Goal: Task Accomplishment & Management: Manage account settings

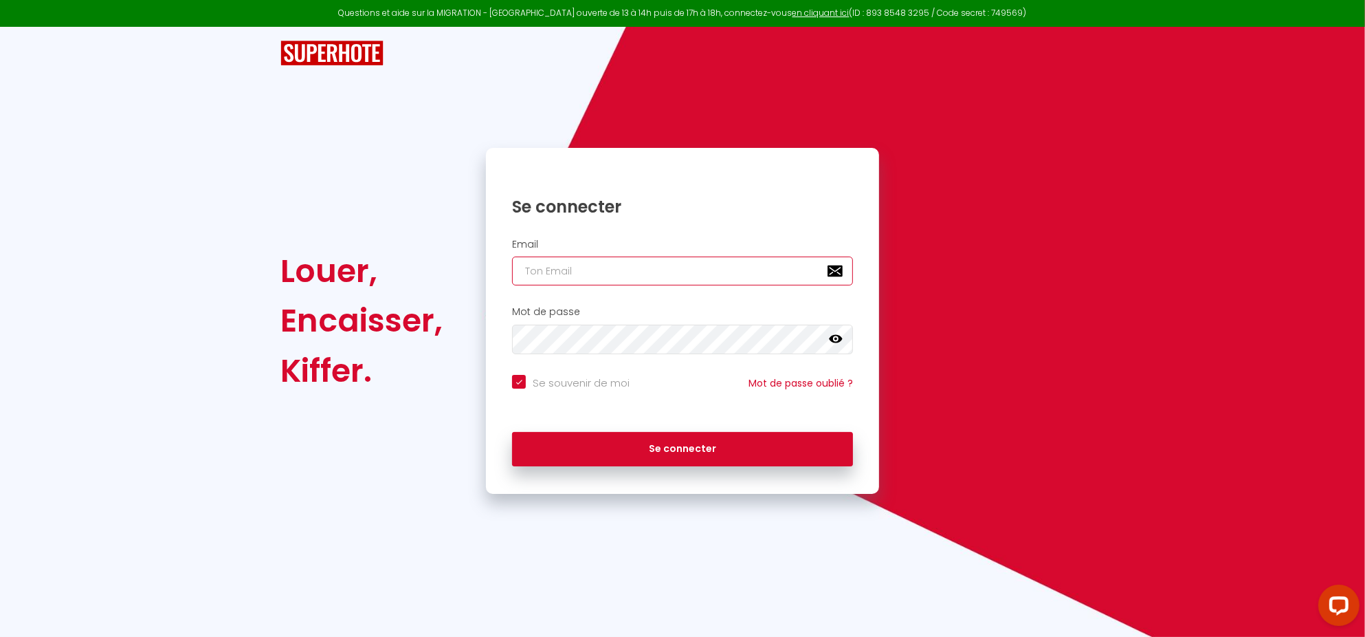
click at [593, 271] on input "email" at bounding box center [682, 270] width 341 height 29
type input "[EMAIL_ADDRESS][DOMAIN_NAME]"
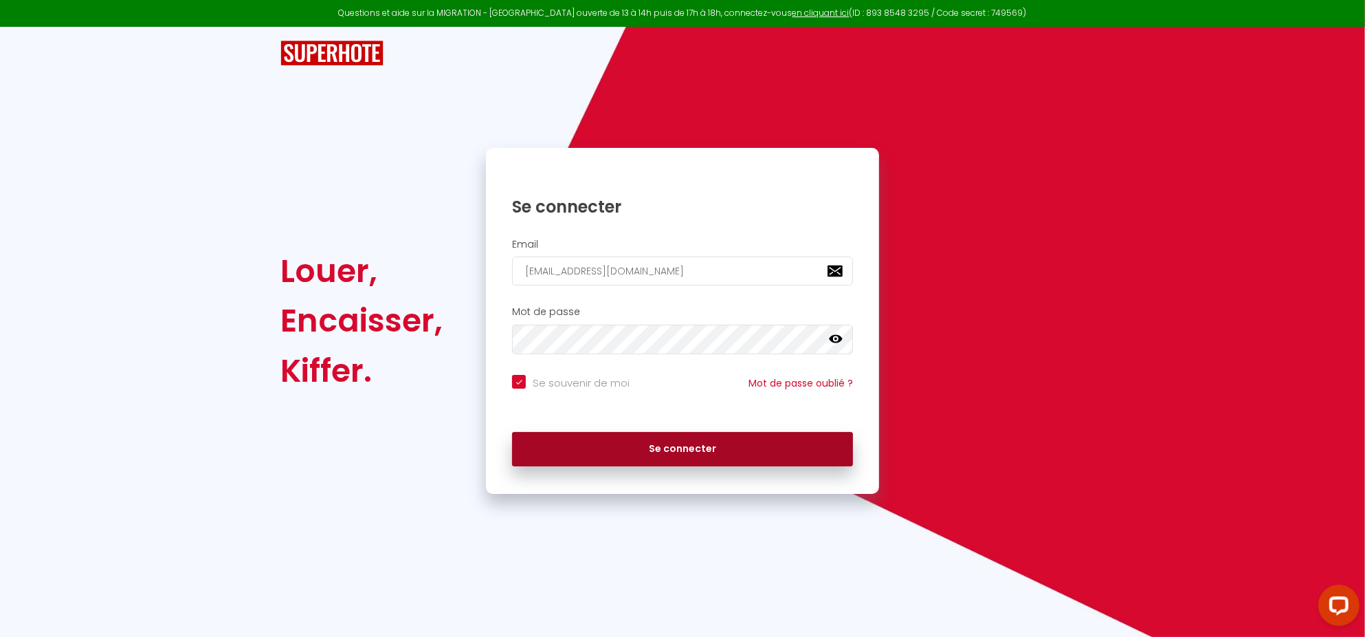
click at [697, 445] on button "Se connecter" at bounding box center [682, 449] width 341 height 34
checkbox input "true"
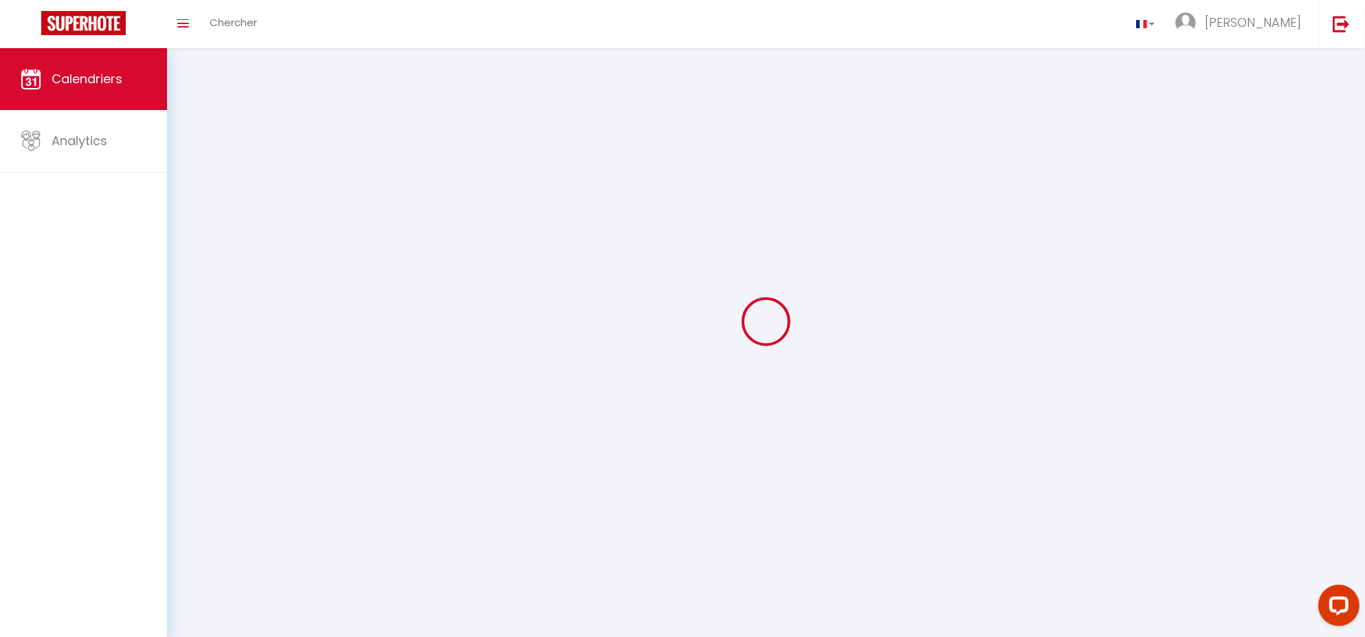
select select
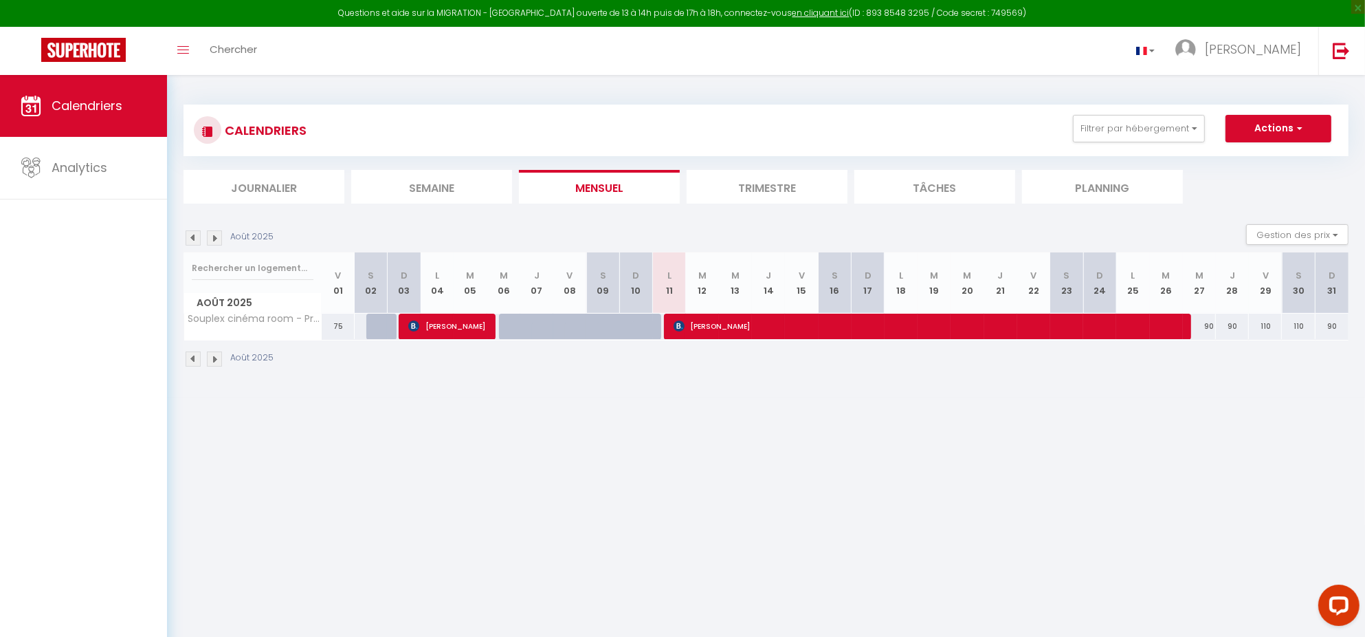
select select
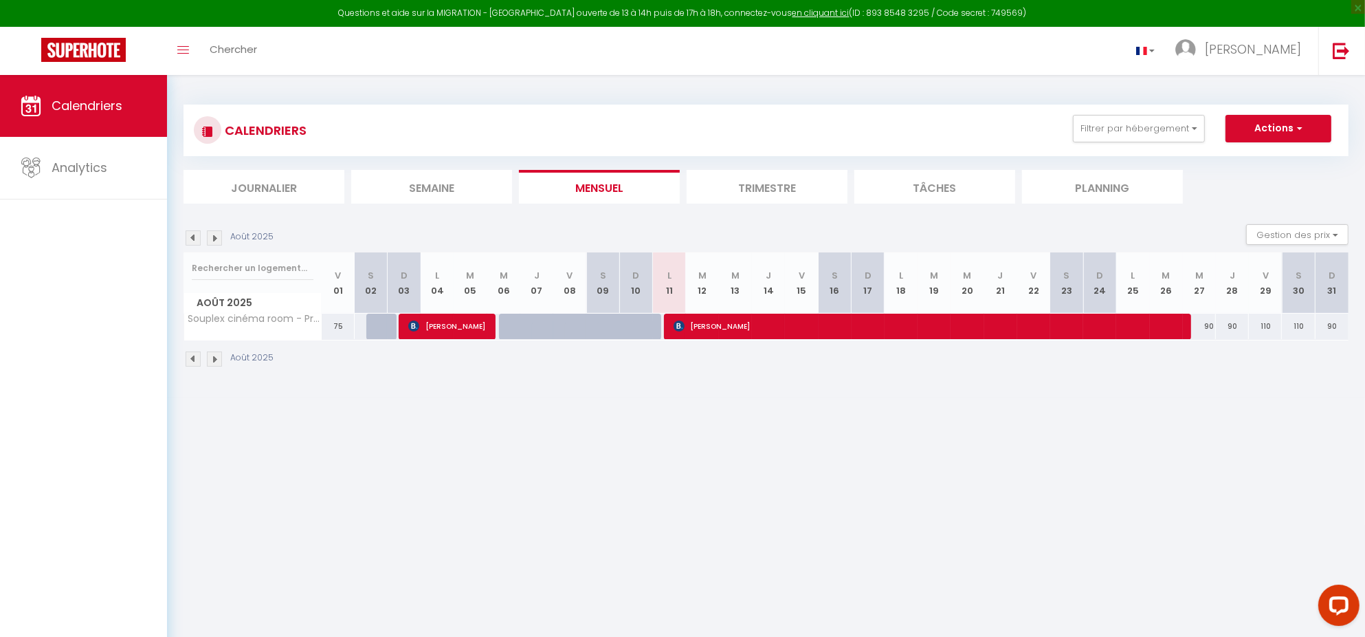
select select
click at [696, 316] on span "[PERSON_NAME]" at bounding box center [927, 326] width 506 height 26
select select "OK"
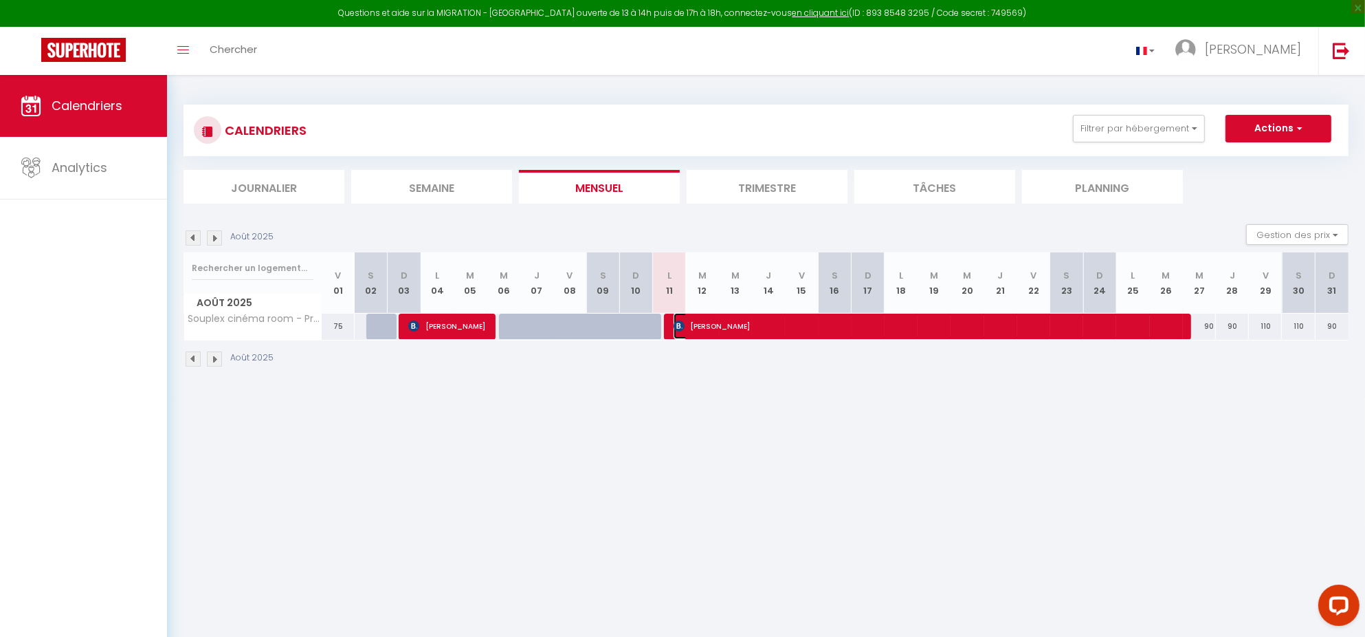
select select "0"
select select "1"
select select
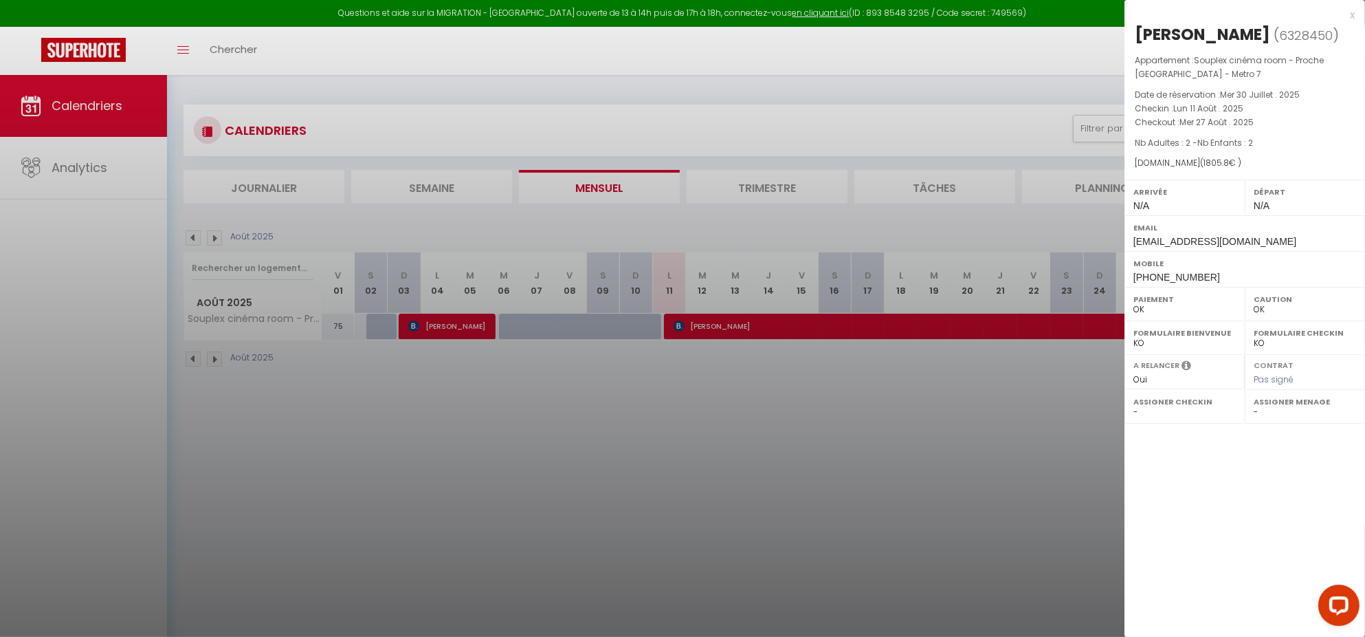
click at [1205, 157] on div "[DOMAIN_NAME] ( 1805.8 € )" at bounding box center [1245, 163] width 220 height 13
click at [1356, 14] on div "x [PERSON_NAME] ( 6328450 ) Appartement : Souplex cinéma room - Proche [GEOGRAP…" at bounding box center [1245, 147] width 241 height 294
click at [1349, 14] on div "x" at bounding box center [1240, 15] width 230 height 17
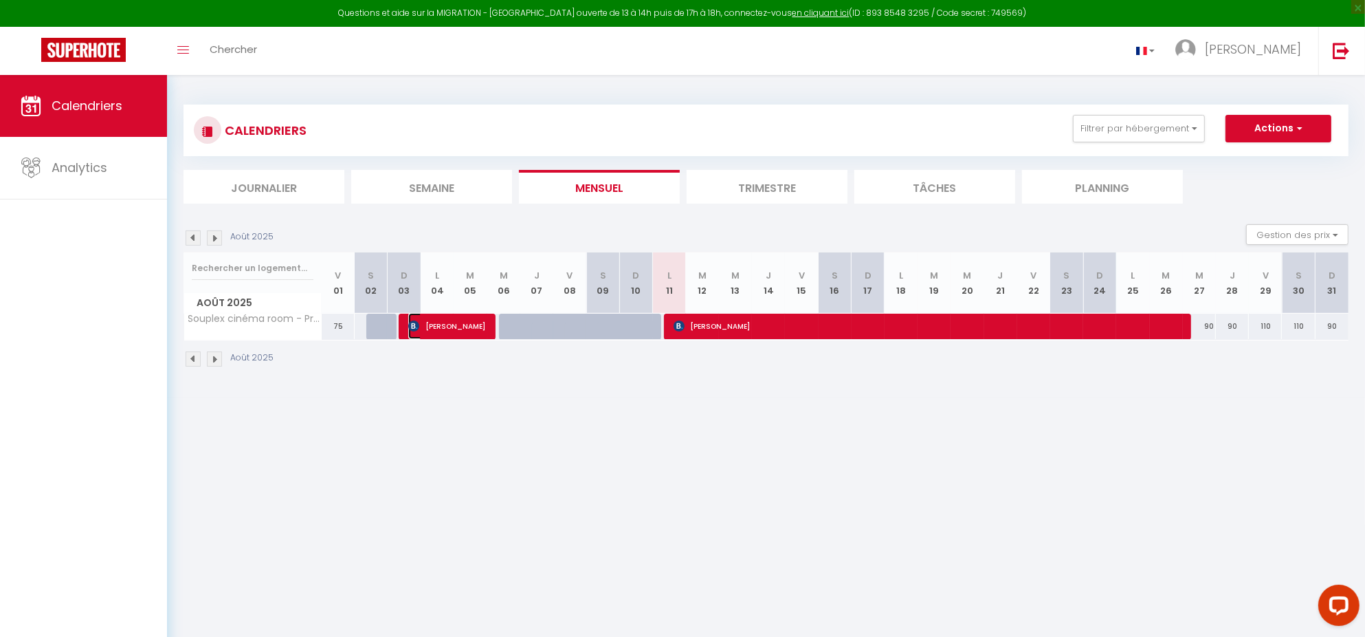
click at [415, 330] on img at bounding box center [413, 325] width 11 height 11
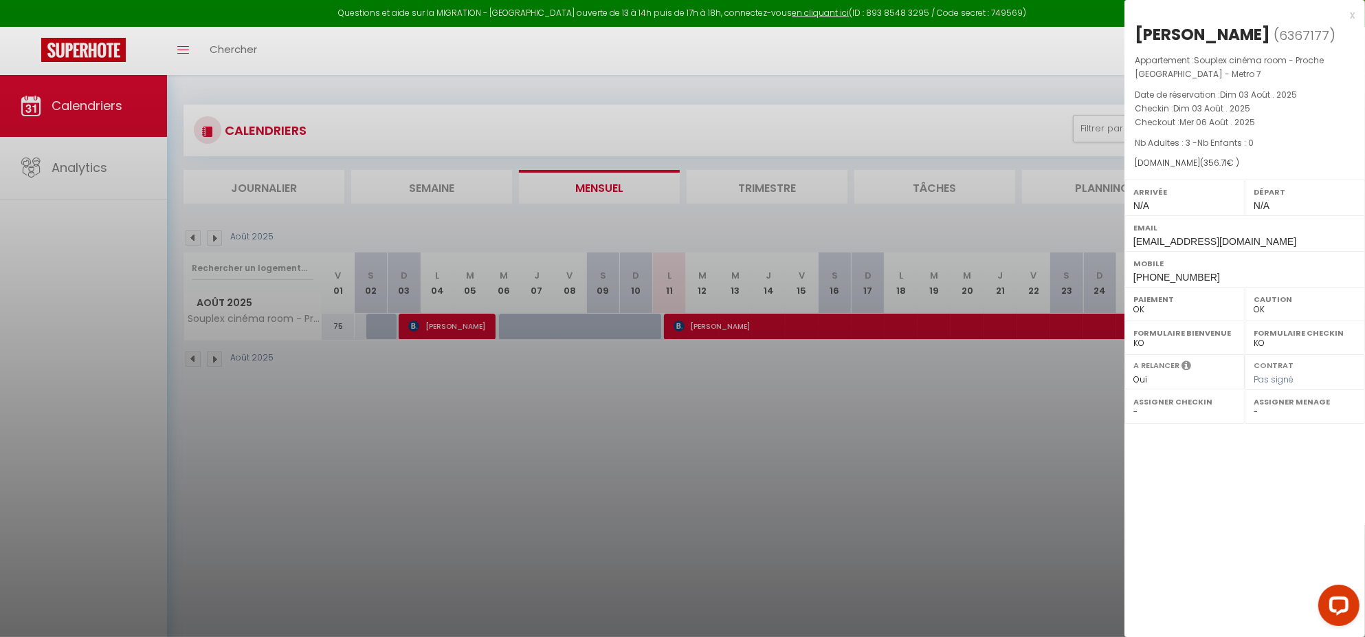
click at [756, 200] on div at bounding box center [682, 318] width 1365 height 637
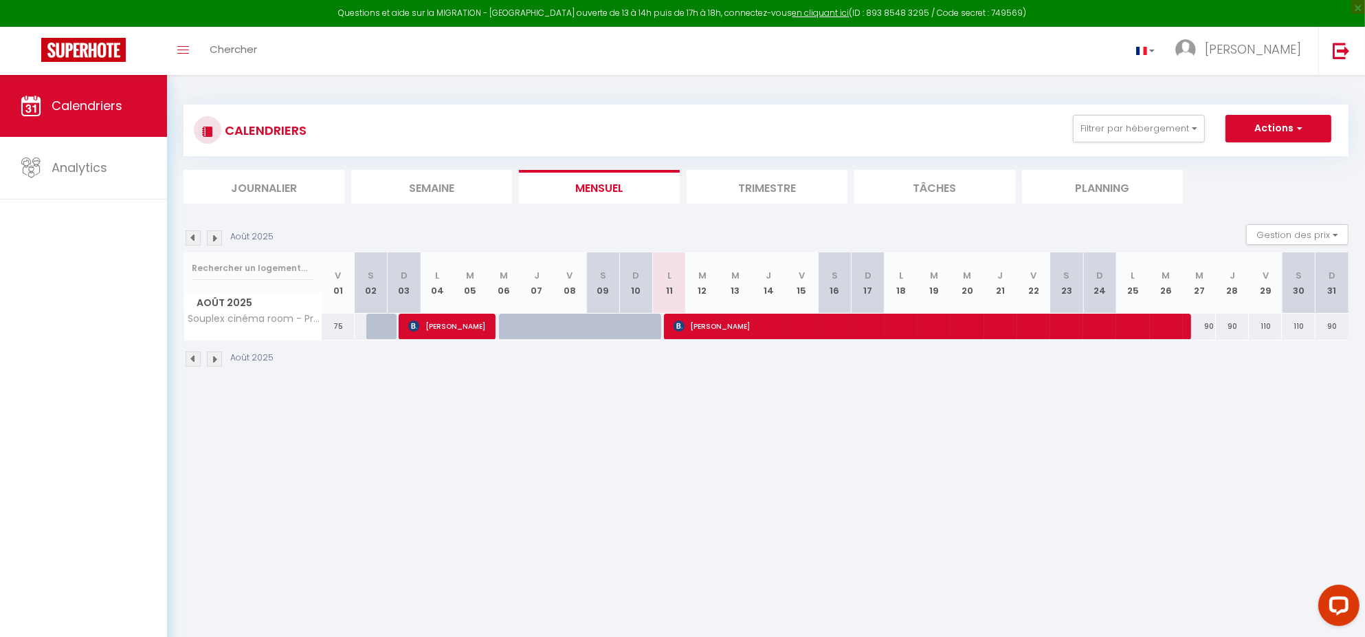
click at [779, 190] on li "Trimestre" at bounding box center [767, 187] width 161 height 34
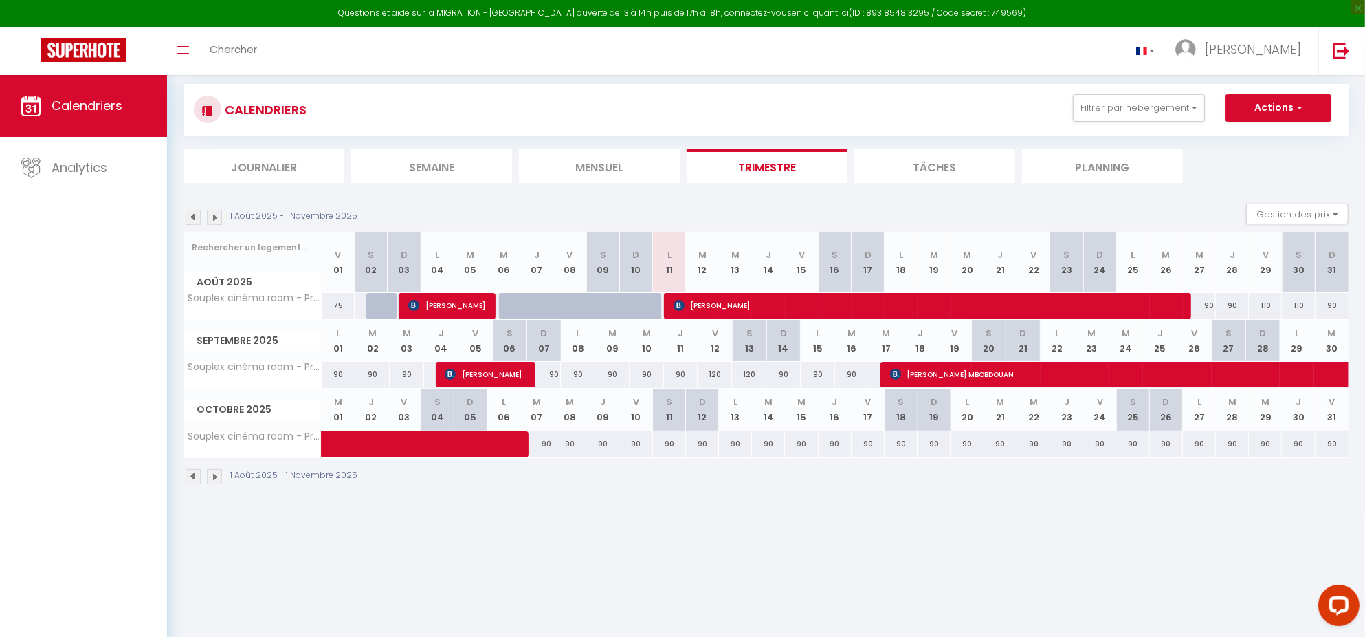
scroll to position [10, 0]
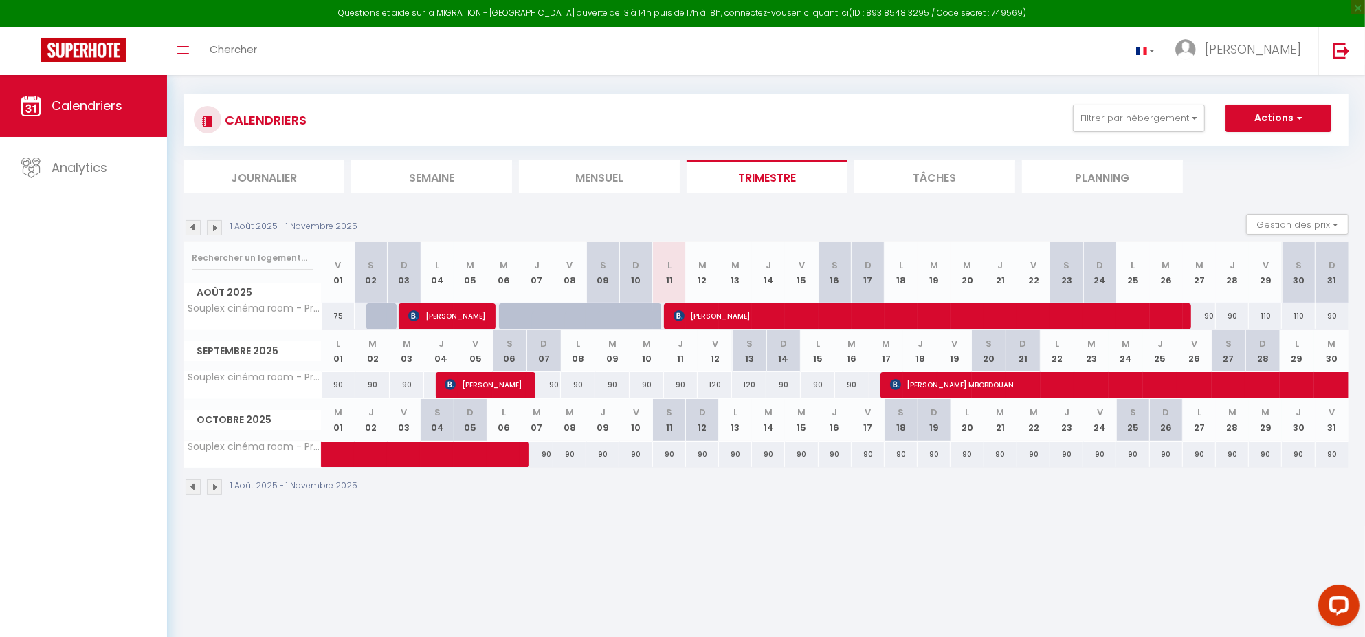
click at [216, 233] on img at bounding box center [214, 227] width 15 height 15
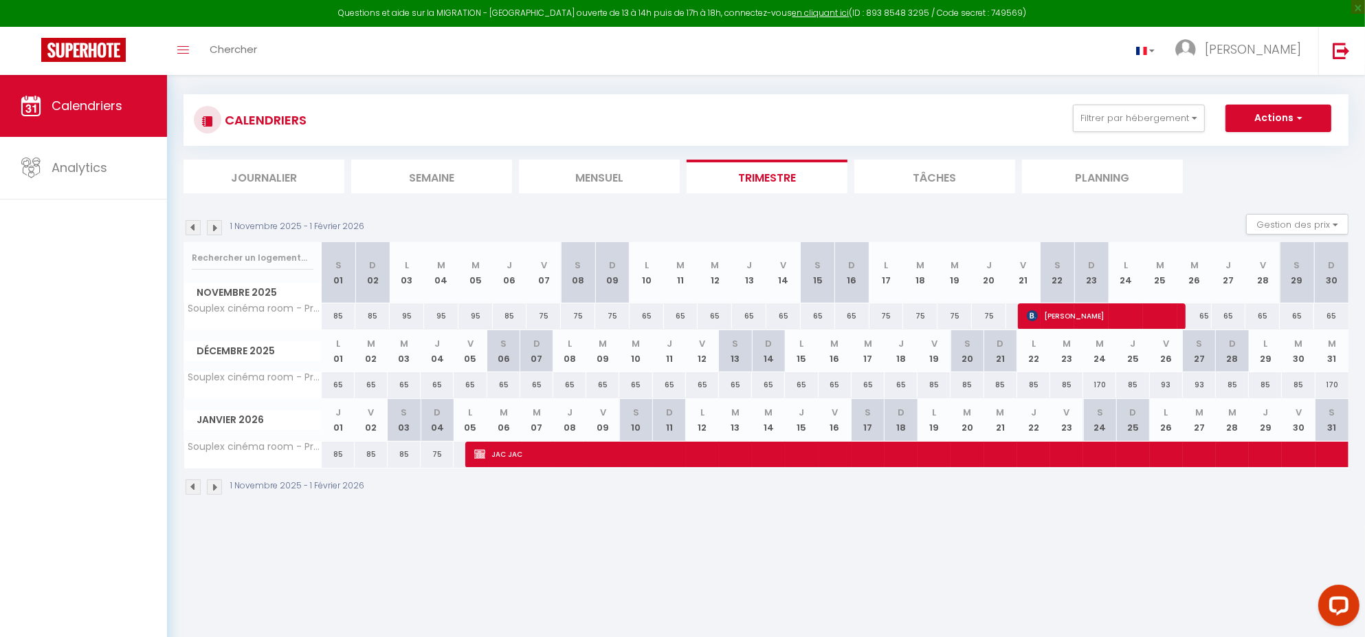
click at [189, 232] on img at bounding box center [193, 227] width 15 height 15
